Goal: Complete application form

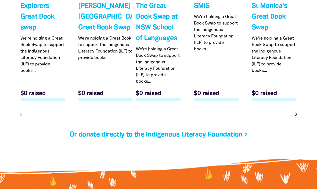
scroll to position [1735, 0]
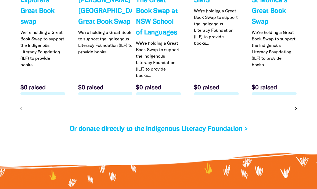
click at [299, 112] on icon "chevron_right" at bounding box center [296, 108] width 6 height 6
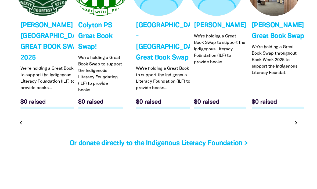
scroll to position [1713, 0]
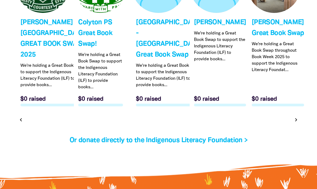
click at [299, 123] on icon "chevron_right" at bounding box center [296, 119] width 6 height 6
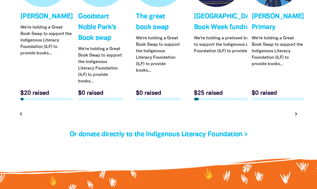
scroll to position [1724, 0]
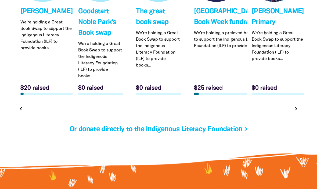
click at [294, 112] on icon "chevron_right" at bounding box center [296, 108] width 6 height 6
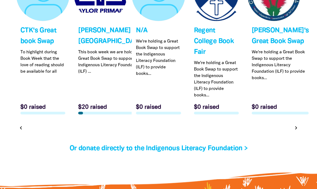
scroll to position [1669, 0]
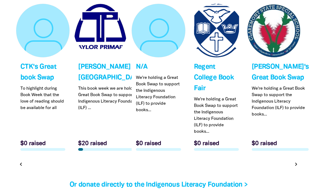
click at [297, 167] on icon "chevron_right" at bounding box center [296, 164] width 6 height 6
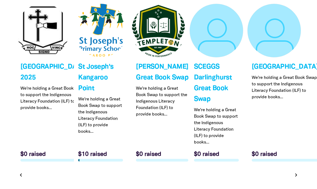
click at [298, 178] on button "chevron_right" at bounding box center [296, 175] width 8 height 8
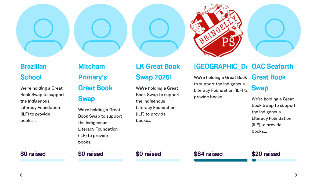
click at [297, 178] on icon "chevron_right" at bounding box center [296, 174] width 6 height 6
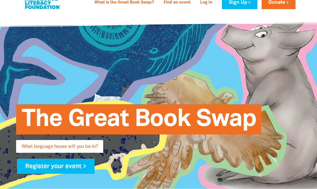
scroll to position [0, 0]
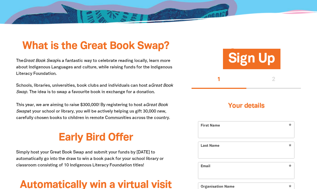
scroll to position [246, 0]
click at [281, 79] on div "1 2" at bounding box center [246, 79] width 109 height 17
click at [276, 83] on div "1 2" at bounding box center [246, 79] width 109 height 17
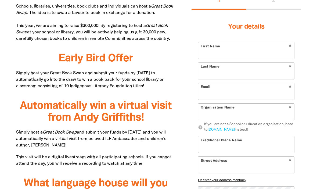
scroll to position [319, 0]
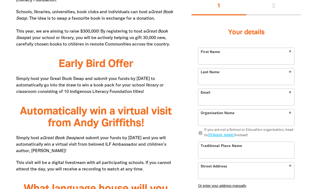
click at [267, 55] on input "First Name" at bounding box center [246, 56] width 96 height 16
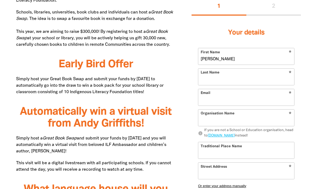
type input "[PERSON_NAME]"
click at [253, 83] on input "Last Name" at bounding box center [246, 77] width 96 height 16
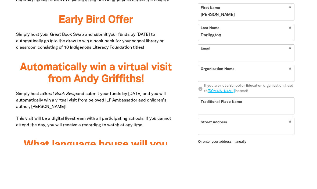
type input "Darlington"
click at [249, 89] on input "Email" at bounding box center [246, 97] width 96 height 16
type input "[PERSON_NAME]"
click at [231, 48] on input "[PERSON_NAME]" at bounding box center [246, 56] width 96 height 16
type input "[PERSON_NAME]"
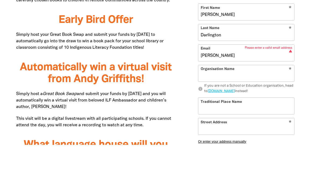
click at [234, 89] on input "[PERSON_NAME]" at bounding box center [246, 97] width 96 height 16
type input "[PERSON_NAME][EMAIL_ADDRESS][DOMAIN_NAME]"
click at [264, 109] on input "Organisation Name" at bounding box center [246, 117] width 96 height 16
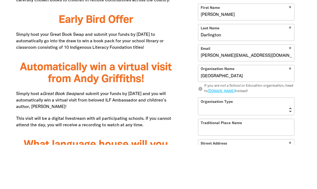
type input "[GEOGRAPHIC_DATA]"
click at [303, 69] on div "Sign Up 1 2 Your details * First Name [PERSON_NAME] * Last Name [PERSON_NAME] *…" at bounding box center [246, 119] width 125 height 283
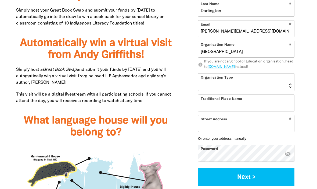
scroll to position [387, 0]
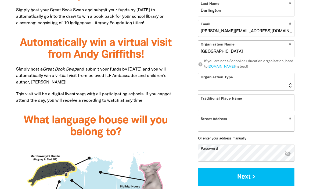
click at [249, 90] on select "[GEOGRAPHIC_DATA] K-12 University or [GEOGRAPHIC_DATA]" at bounding box center [246, 81] width 96 height 17
select select "primary-school"
click at [257, 111] on input "Traditional Place Name" at bounding box center [246, 102] width 96 height 16
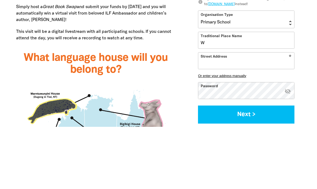
scroll to position [429, 0]
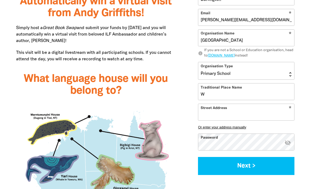
click at [241, 95] on input "W" at bounding box center [246, 91] width 96 height 16
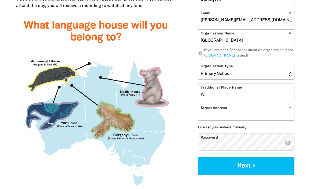
click at [225, 94] on input "W" at bounding box center [246, 91] width 96 height 16
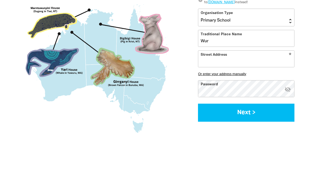
scroll to position [535, 0]
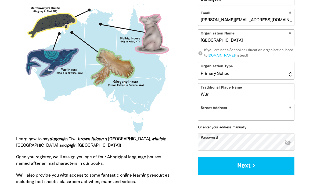
click at [236, 93] on input "Wur" at bounding box center [246, 91] width 96 height 16
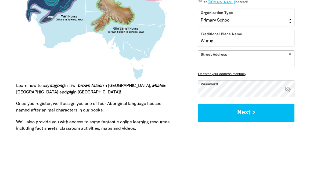
scroll to position [588, 0]
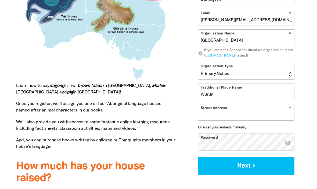
click at [230, 93] on input "Wurun" at bounding box center [246, 91] width 96 height 16
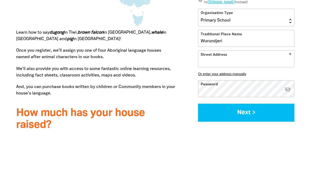
type input "Wurundjeri"
click at [254, 104] on input "Street Address" at bounding box center [246, 112] width 96 height 16
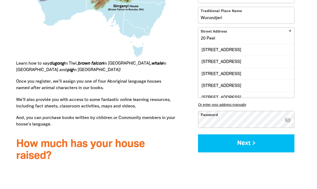
click at [255, 78] on div "[STREET_ADDRESS]" at bounding box center [246, 84] width 96 height 12
type input "[STREET_ADDRESS]"
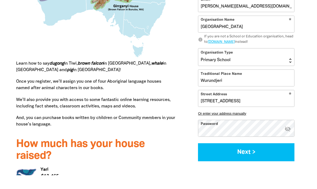
scroll to position [601, 0]
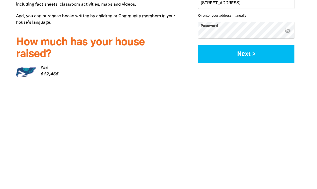
click at [291, 139] on icon "visibility_off" at bounding box center [288, 142] width 6 height 6
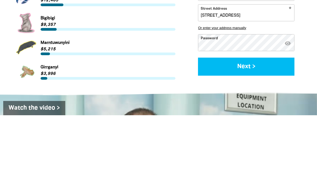
click at [272, 131] on button "Next >" at bounding box center [246, 140] width 96 height 18
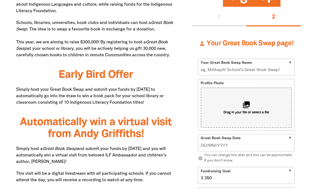
scroll to position [308, 0]
click at [278, 75] on input "Your Great Book Swap Name" at bounding box center [246, 67] width 96 height 16
